Goal: Find specific fact: Find specific fact

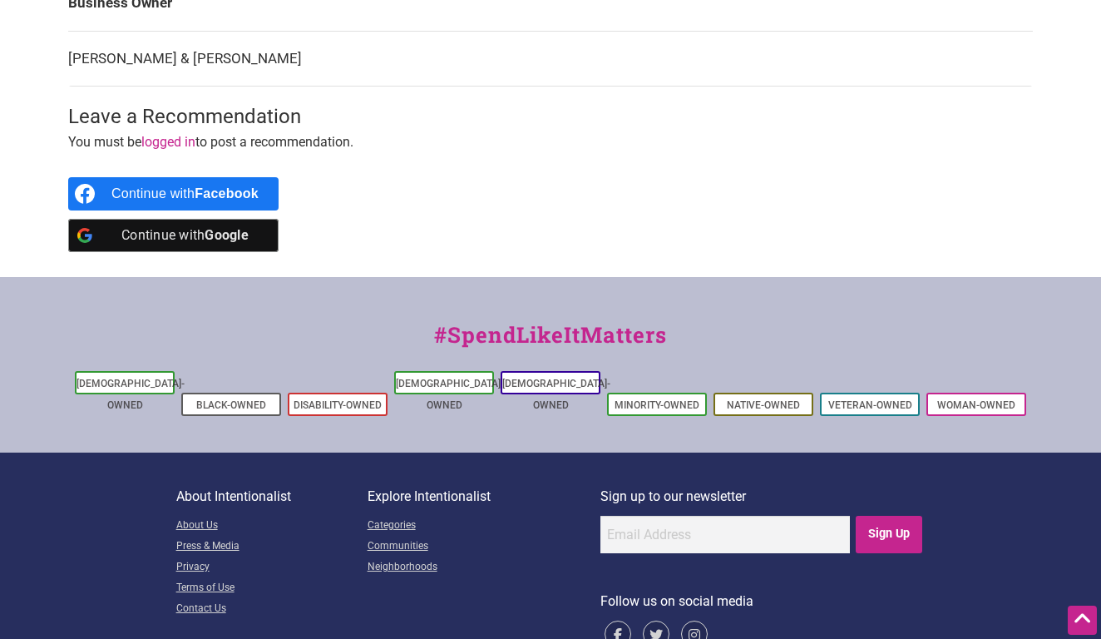
scroll to position [324, 0]
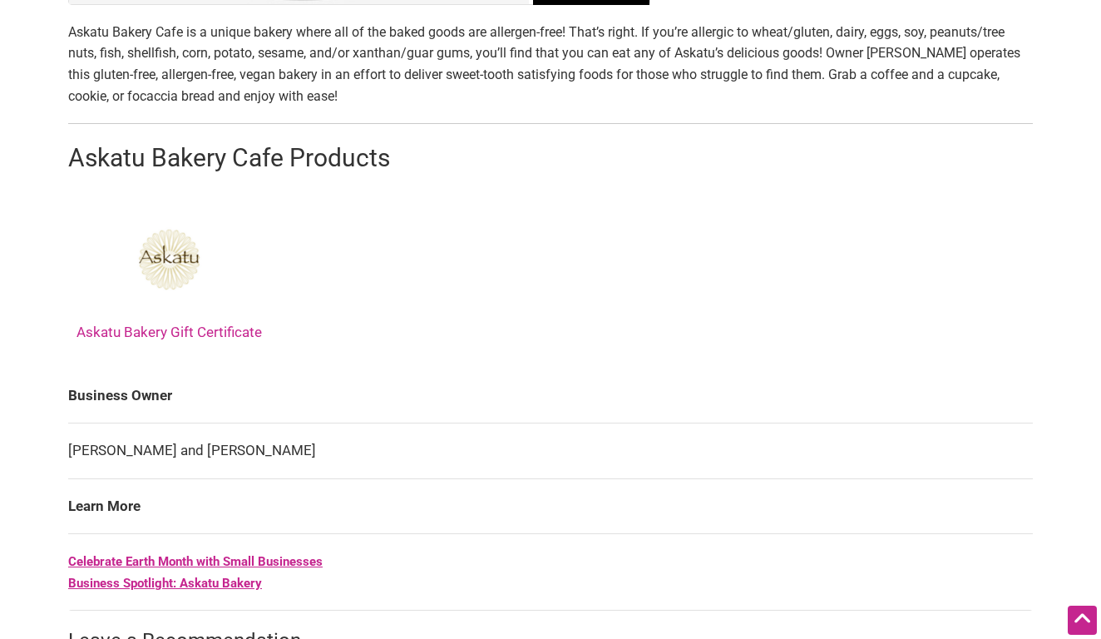
scroll to position [641, 0]
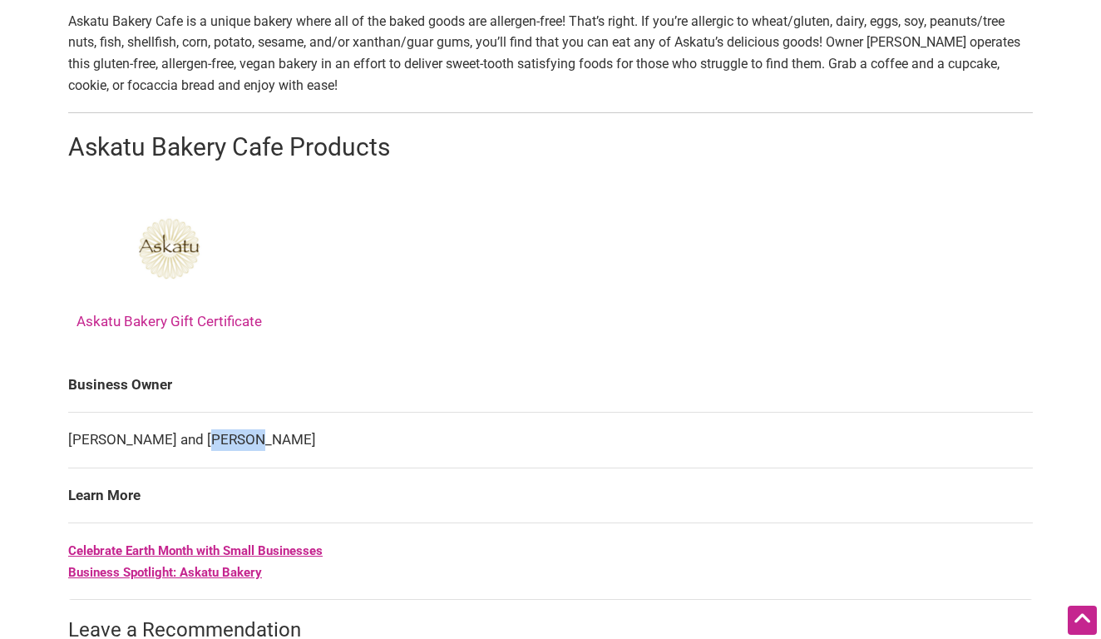
drag, startPoint x: 236, startPoint y: 433, endPoint x: 198, endPoint y: 432, distance: 38.3
click at [198, 432] on td "[PERSON_NAME] and [PERSON_NAME]" at bounding box center [550, 441] width 965 height 56
click at [164, 435] on td "[PERSON_NAME] and [PERSON_NAME]" at bounding box center [550, 441] width 965 height 56
click at [164, 435] on td "Estela and Steve Martinez" at bounding box center [550, 441] width 965 height 56
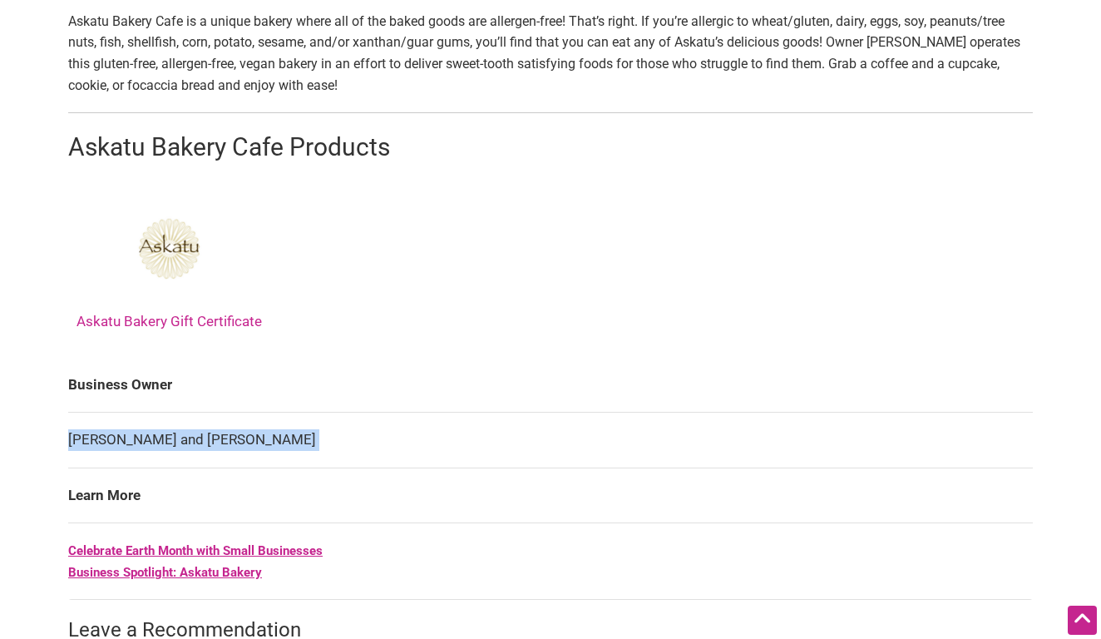
click at [164, 435] on td "Estela and Steve Martinez" at bounding box center [550, 441] width 965 height 56
click at [100, 426] on td "Estela and Steve Martinez" at bounding box center [550, 441] width 965 height 56
drag, startPoint x: 57, startPoint y: 432, endPoint x: 219, endPoint y: 435, distance: 161.4
click at [219, 435] on div "All photos (4) Asian-Owned Latino-Owned Minority-Owned Woman-Owned Categories: …" at bounding box center [551, 161] width 998 height 1259
click at [220, 435] on td "Estela and Steve Martinez" at bounding box center [550, 441] width 965 height 56
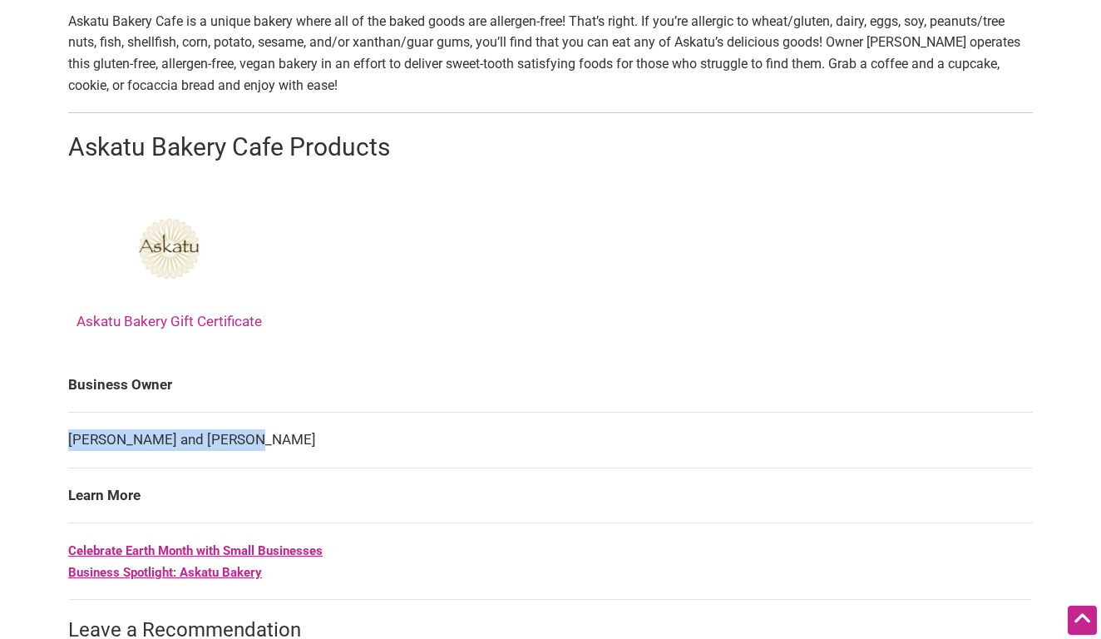
drag, startPoint x: 231, startPoint y: 435, endPoint x: 71, endPoint y: 438, distance: 160.6
click at [71, 438] on td "Estela and Steve Martinez" at bounding box center [550, 441] width 965 height 56
copy td "Estela and Steve Martinez"
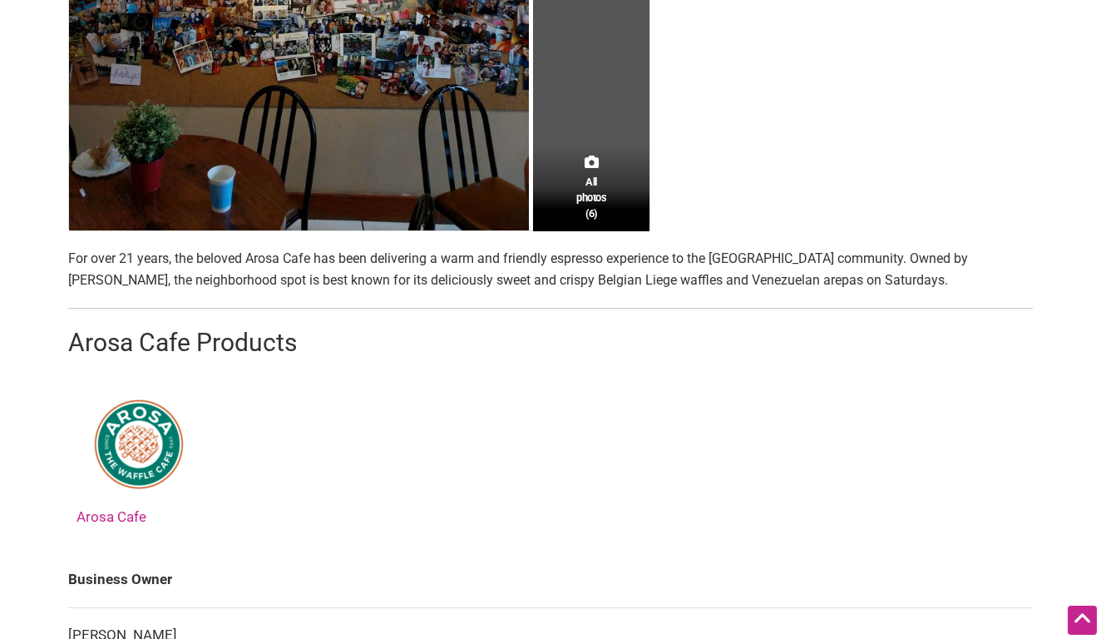
scroll to position [606, 0]
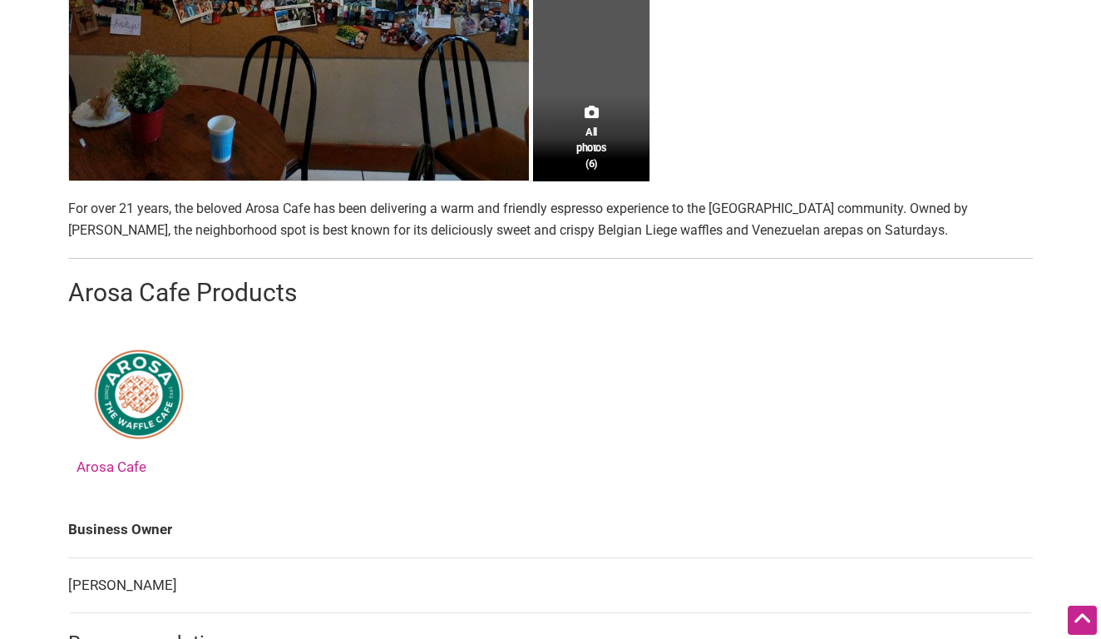
click at [133, 462] on link "Arosa Cafe" at bounding box center [139, 403] width 125 height 143
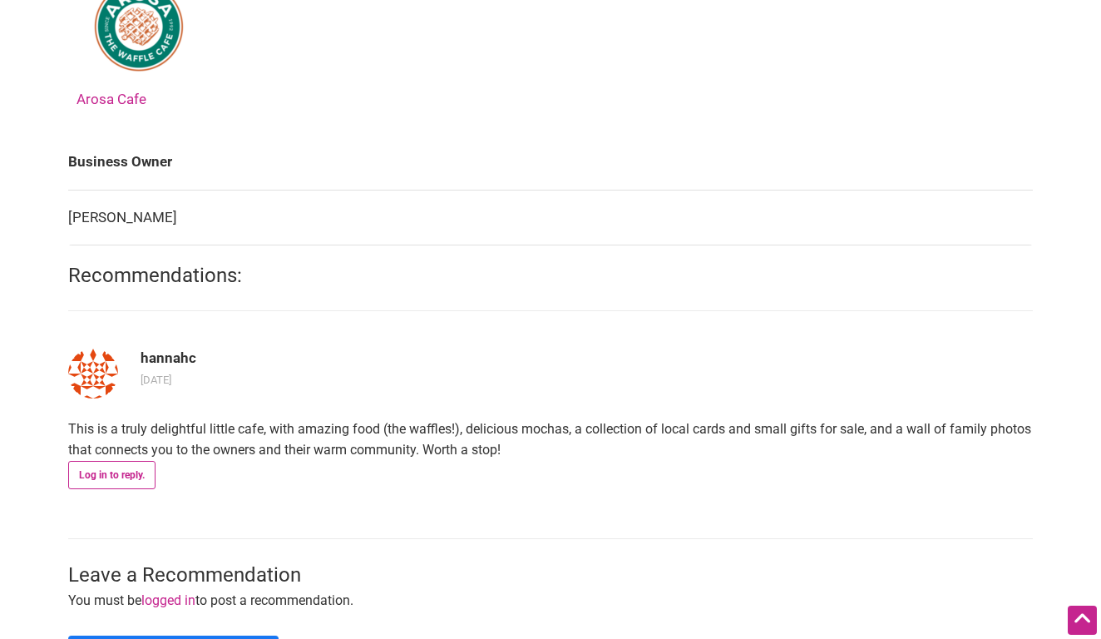
scroll to position [988, 0]
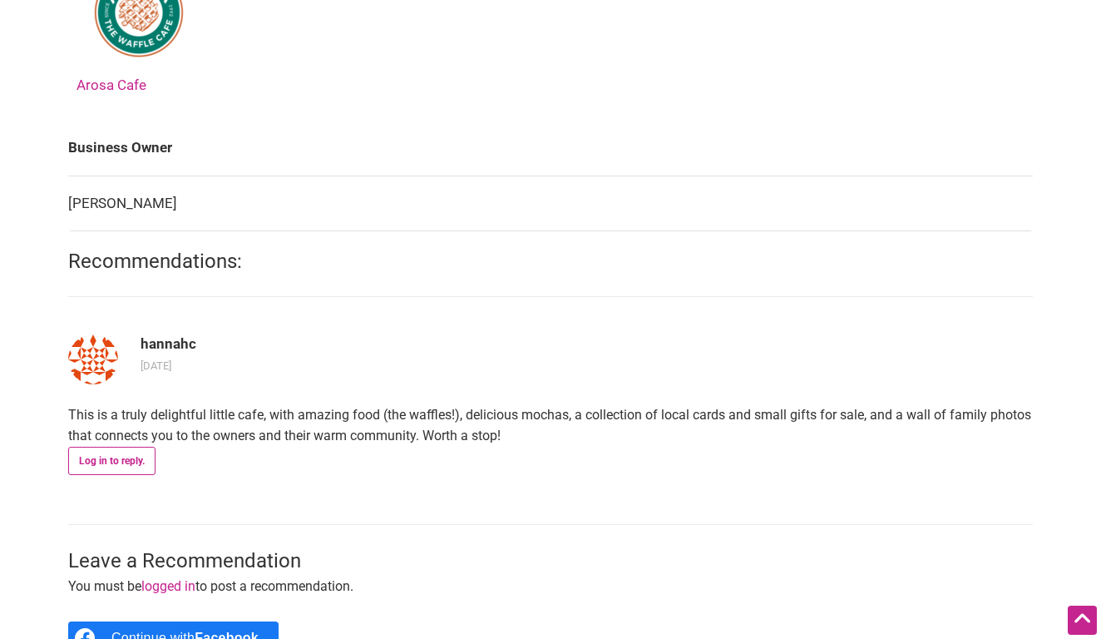
drag, startPoint x: 179, startPoint y: 202, endPoint x: 71, endPoint y: 201, distance: 108.1
click at [71, 201] on td "Cesar Santangelo" at bounding box center [550, 204] width 965 height 56
copy td "Cesar Santangelo"
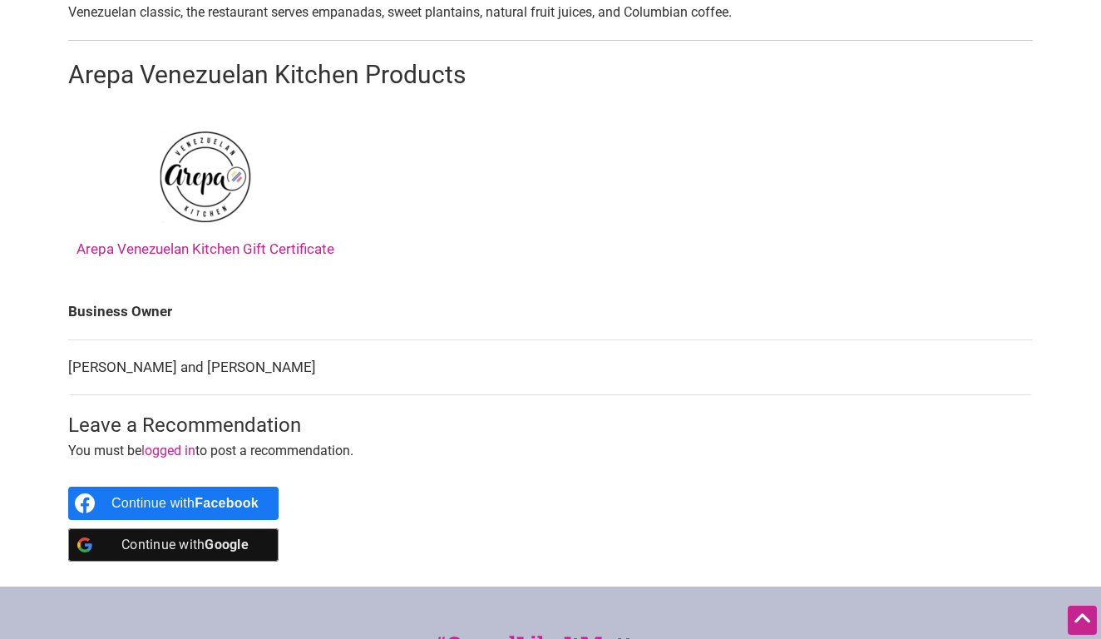
scroll to position [664, 0]
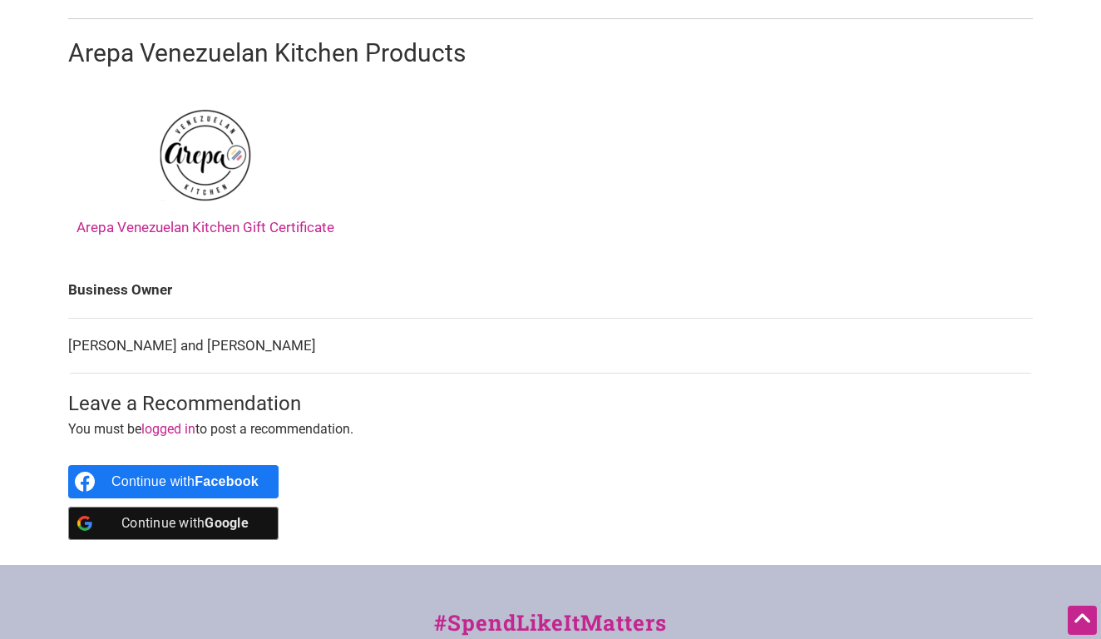
drag, startPoint x: 299, startPoint y: 334, endPoint x: 64, endPoint y: 338, distance: 235.4
click at [64, 338] on div "All photos (4) Family-Owned [DEMOGRAPHIC_DATA]-Owned Minority-Owned Woman-Owned…" at bounding box center [551, 37] width 998 height 1056
copy tbody "Business Owner [PERSON_NAME] and [PERSON_NAME]"
click at [369, 371] on main "All photos (4) Family-Owned [DEMOGRAPHIC_DATA]-Owned Minority-Owned Woman-Owned…" at bounding box center [550, 37] width 965 height 1056
drag, startPoint x: 70, startPoint y: 337, endPoint x: 293, endPoint y: 339, distance: 223.0
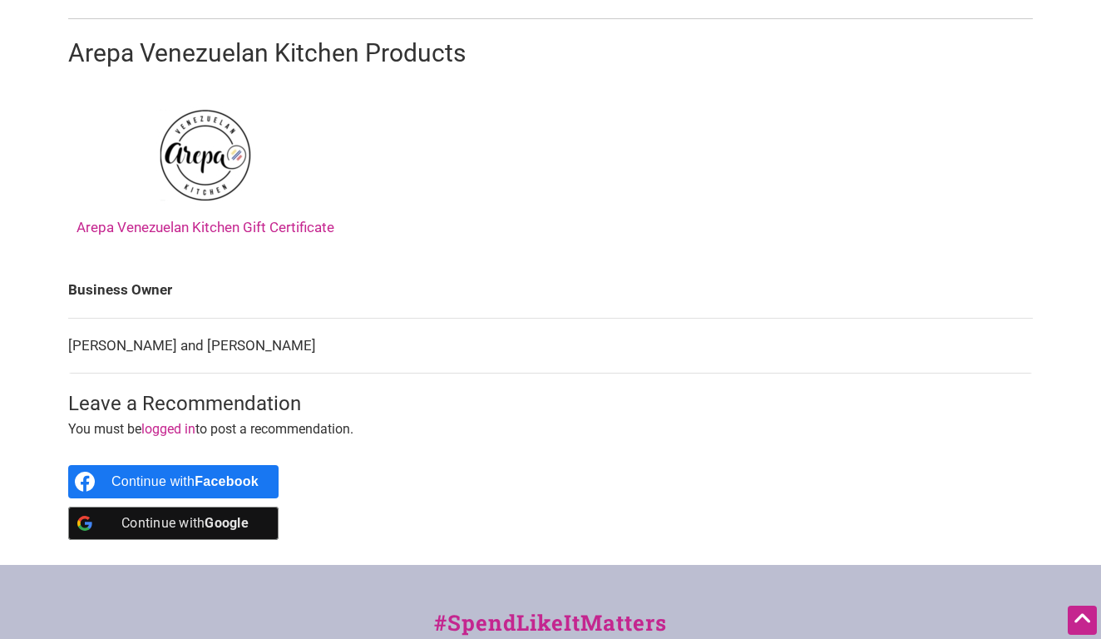
click at [293, 339] on td "[PERSON_NAME] and [PERSON_NAME]" at bounding box center [550, 346] width 965 height 56
copy td "[PERSON_NAME] and [PERSON_NAME]"
